Goal: Transaction & Acquisition: Purchase product/service

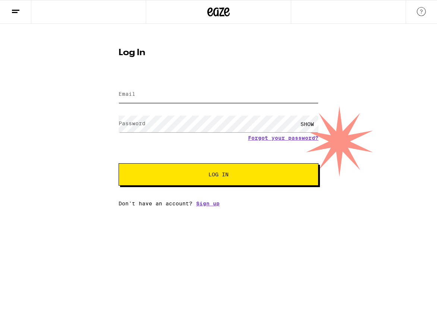
type input "[PERSON_NAME][EMAIL_ADDRESS][DOMAIN_NAME]"
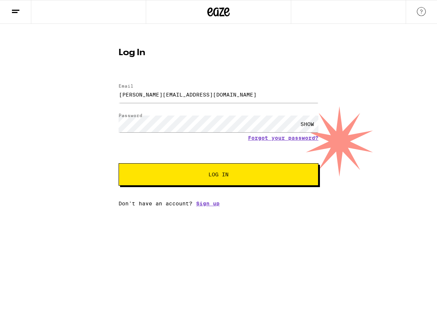
click at [247, 176] on span "Log In" at bounding box center [218, 174] width 139 height 5
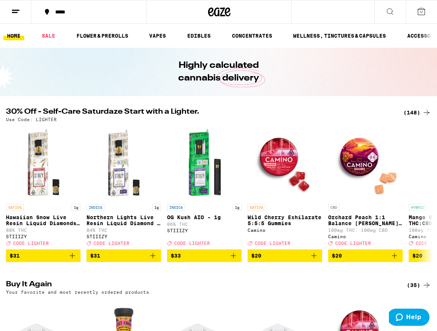
click at [62, 10] on div "*****" at bounding box center [93, 11] width 84 height 5
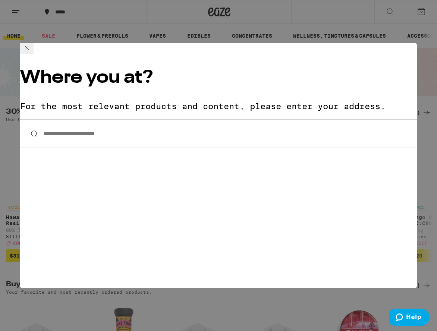
click at [405, 55] on div "**********" at bounding box center [218, 165] width 437 height 331
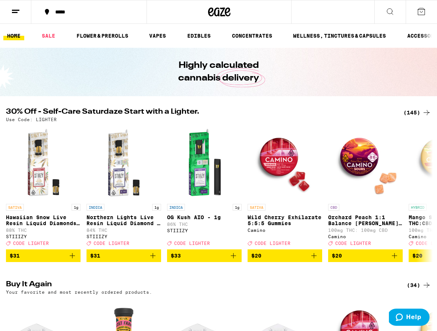
click at [8, 17] on button at bounding box center [15, 11] width 31 height 23
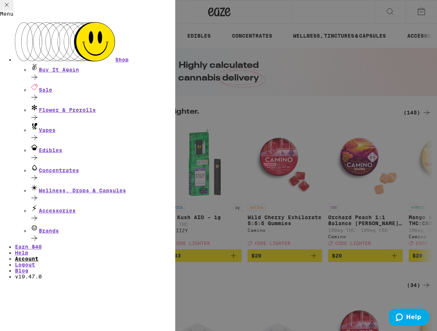
click at [38, 256] on link "Account" at bounding box center [26, 259] width 23 height 6
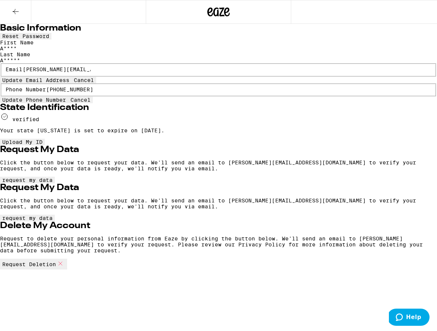
click at [16, 9] on icon at bounding box center [15, 11] width 9 height 9
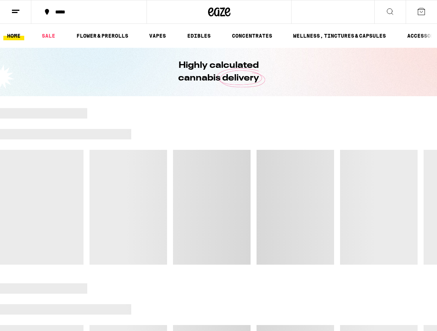
click at [52, 10] on div "*****" at bounding box center [93, 11] width 84 height 5
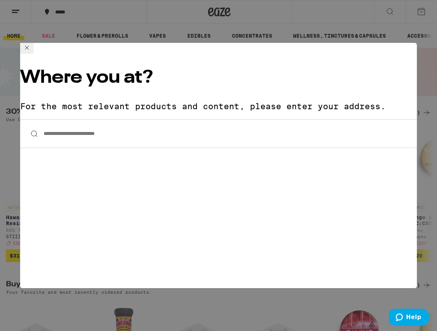
click at [143, 119] on input "**********" at bounding box center [218, 133] width 397 height 29
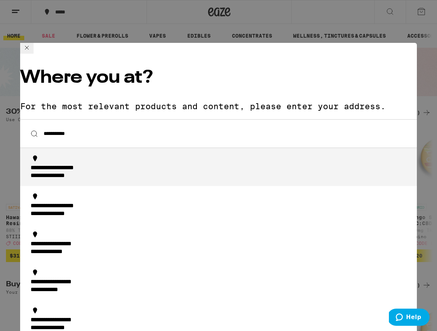
click at [108, 164] on div "**********" at bounding box center [221, 172] width 380 height 16
type input "**********"
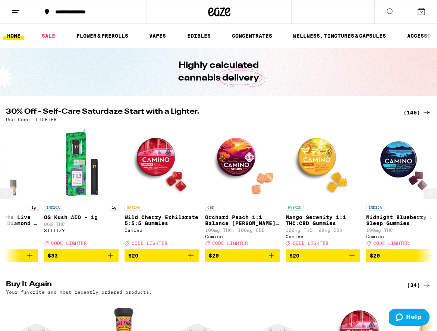
scroll to position [0, 123]
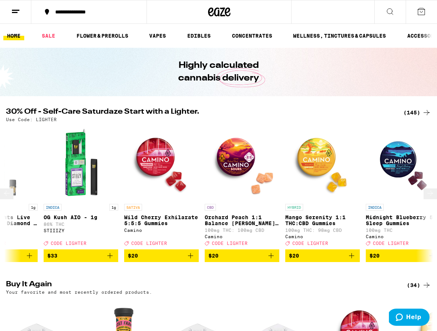
click at [190, 260] on icon "Add to bag" at bounding box center [190, 255] width 9 height 9
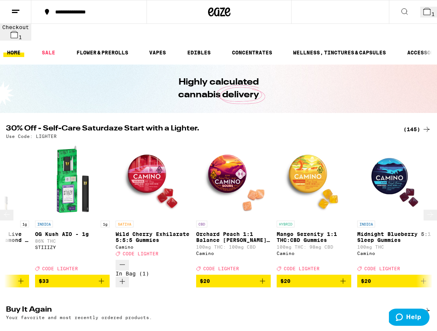
scroll to position [0, 138]
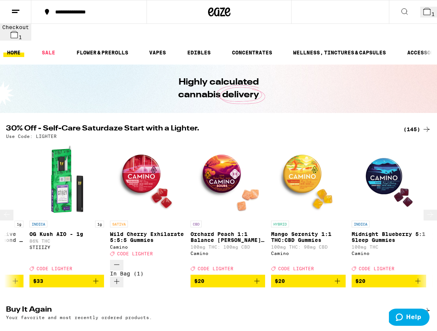
click at [337, 277] on icon "Add to bag" at bounding box center [337, 281] width 9 height 9
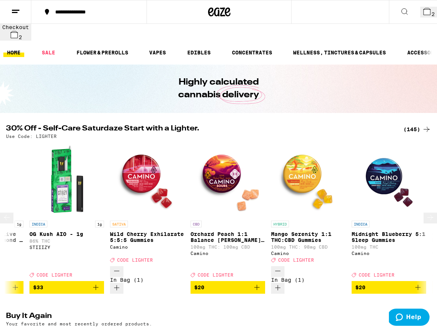
click at [307, 217] on div "Open page for Mango Serenity 1:1 THC:CBD Gummies from Camino" at bounding box center [308, 217] width 75 height 0
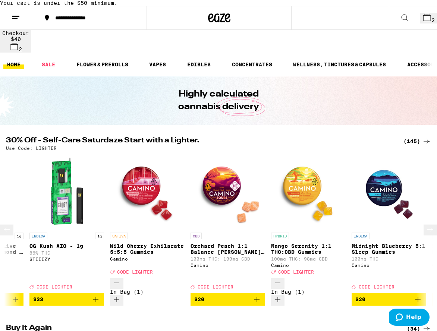
click at [277, 286] on icon "Decrement" at bounding box center [277, 282] width 9 height 9
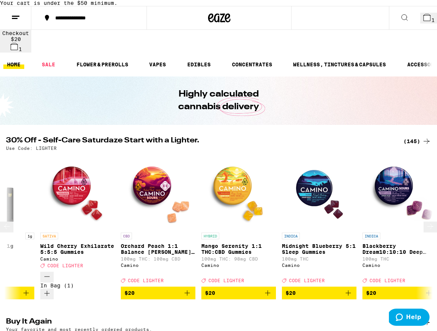
scroll to position [0, 217]
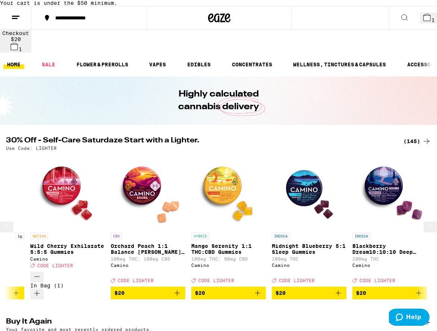
click at [256, 288] on icon "Add to bag" at bounding box center [257, 292] width 9 height 9
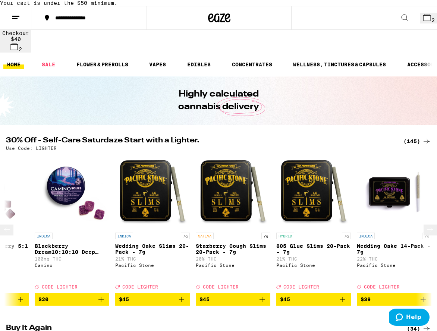
scroll to position [0, 559]
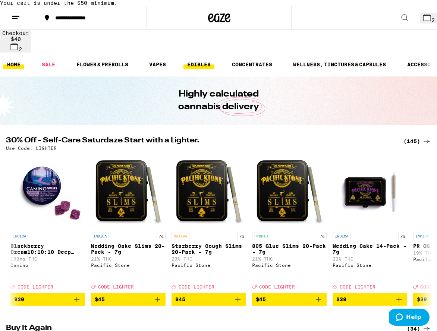
click at [195, 63] on link "EDIBLES" at bounding box center [198, 64] width 31 height 9
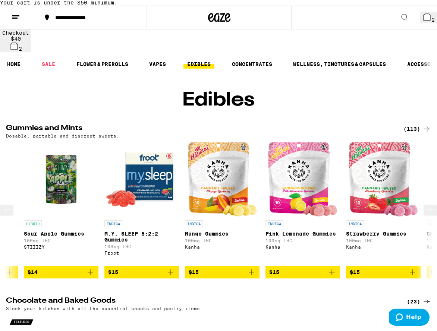
scroll to position [0, 2320]
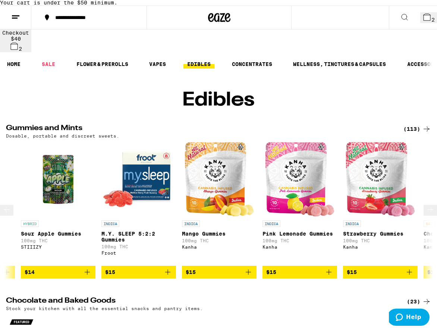
click at [170, 277] on icon "Add to bag" at bounding box center [167, 272] width 9 height 9
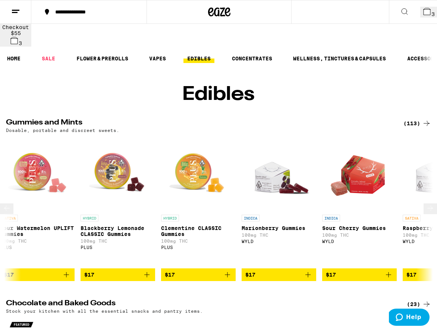
scroll to position [0, 3194]
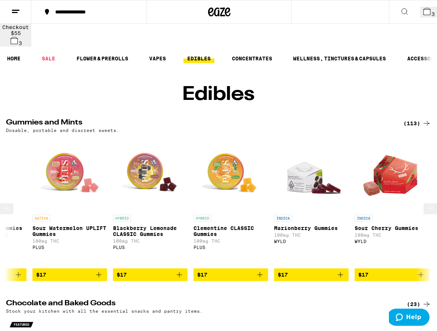
click at [97, 270] on icon "Add to bag" at bounding box center [98, 274] width 9 height 9
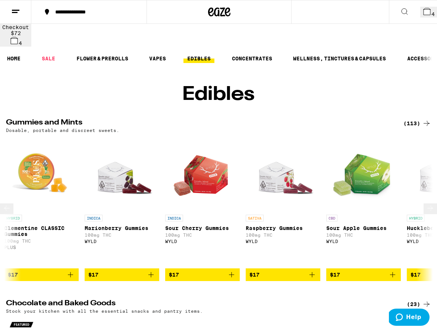
scroll to position [0, 3521]
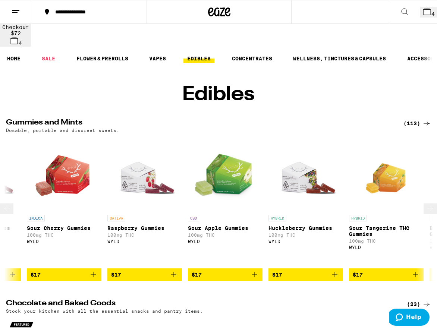
click at [338, 270] on icon "Add to bag" at bounding box center [334, 274] width 9 height 9
click at [175, 270] on icon "Add to bag" at bounding box center [173, 274] width 9 height 9
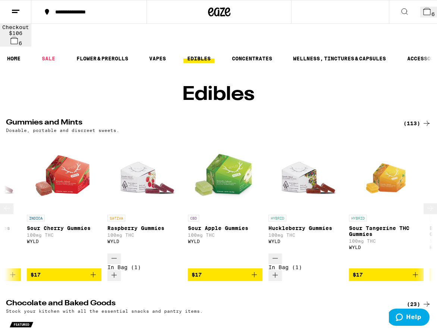
click at [119, 271] on icon "Increment" at bounding box center [114, 275] width 9 height 9
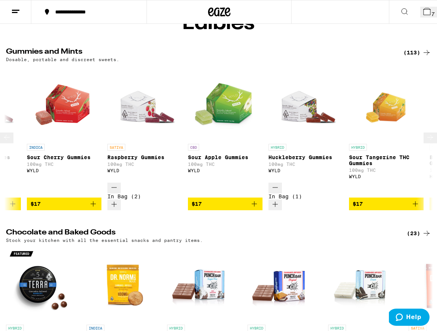
scroll to position [0, 0]
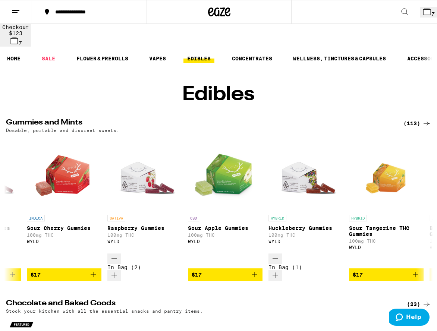
click at [420, 7] on button "7" at bounding box center [428, 12] width 17 height 11
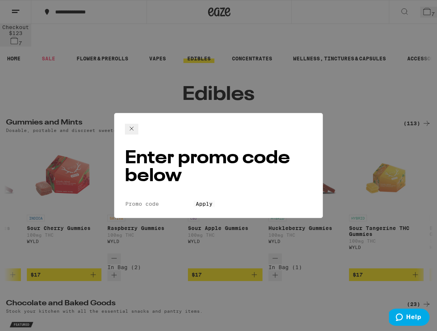
click at [193, 201] on input "Promo Code" at bounding box center [159, 204] width 69 height 7
type input "LIGHTER"
click at [196, 201] on span "Apply" at bounding box center [204, 204] width 17 height 6
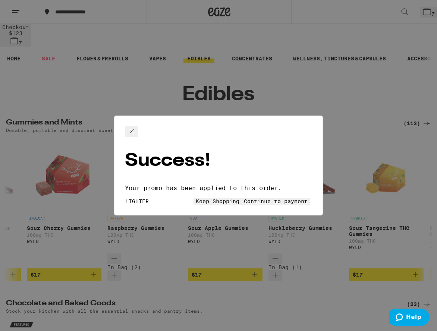
click at [256, 198] on span "Continue to payment" at bounding box center [276, 201] width 64 height 6
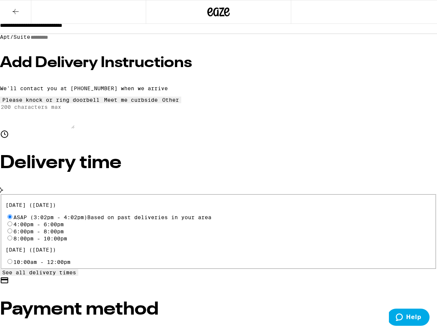
scroll to position [249, 0]
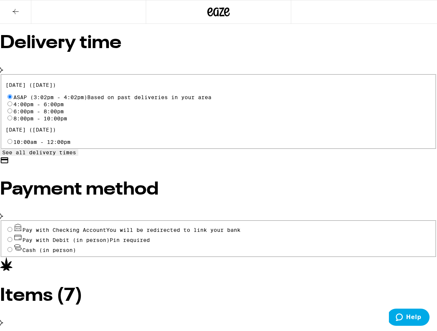
click at [12, 237] on input "Pay with Debit (in person) Pin required" at bounding box center [9, 239] width 5 height 5
radio input "true"
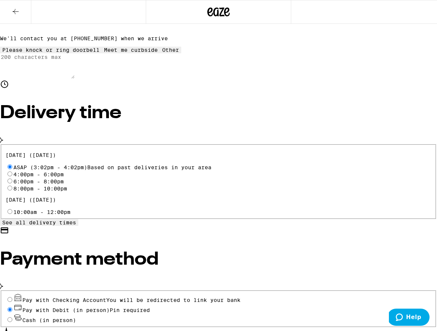
scroll to position [0, 0]
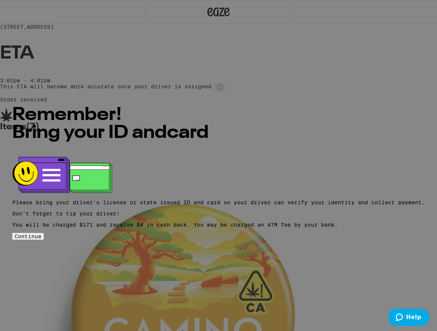
click at [41, 234] on span "Continue" at bounding box center [28, 236] width 27 height 6
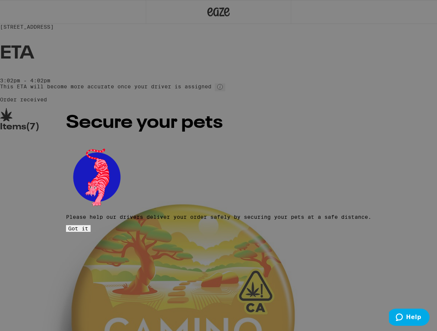
click at [91, 225] on button "Got it" at bounding box center [78, 228] width 25 height 7
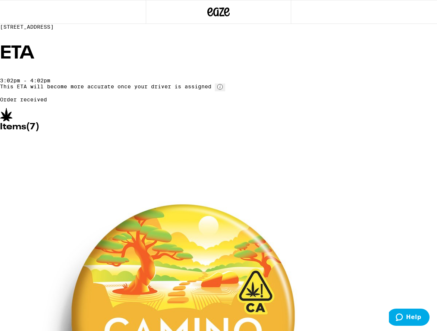
scroll to position [1, 0]
